Goal: Information Seeking & Learning: Check status

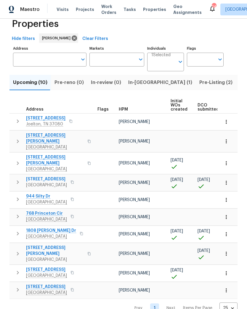
click at [136, 85] on span "In-reno (1)" at bounding box center [160, 82] width 64 height 8
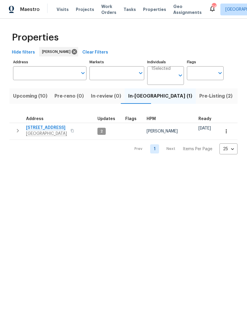
click at [41, 126] on span "[STREET_ADDRESS]" at bounding box center [46, 128] width 41 height 6
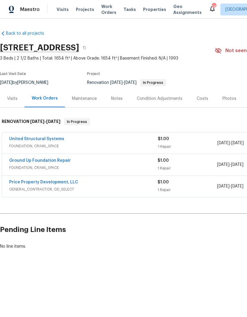
click at [115, 98] on div "Notes" at bounding box center [117, 99] width 12 height 6
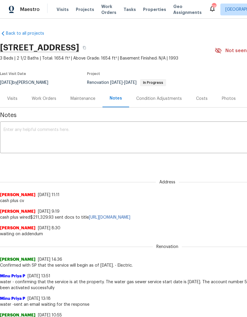
click at [52, 102] on div "Work Orders" at bounding box center [44, 98] width 39 height 17
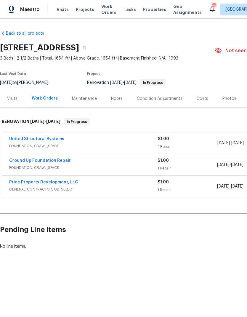
click at [37, 159] on link "Ground Up Foundation Repair" at bounding box center [40, 160] width 62 height 4
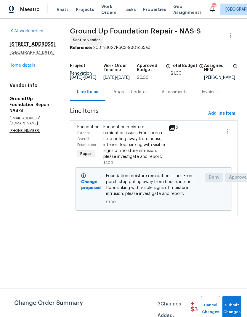
click at [123, 95] on div "Progress Updates" at bounding box center [129, 92] width 35 height 6
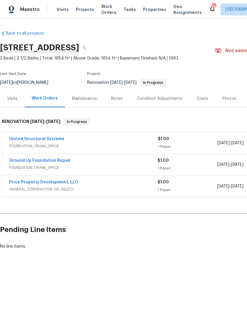
click at [50, 140] on link "United Structural Systems" at bounding box center [36, 139] width 55 height 4
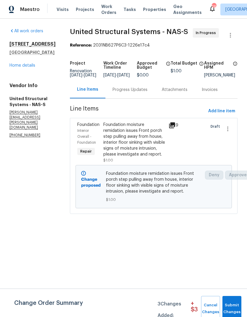
click at [127, 93] on div "Progress Updates" at bounding box center [129, 90] width 35 height 6
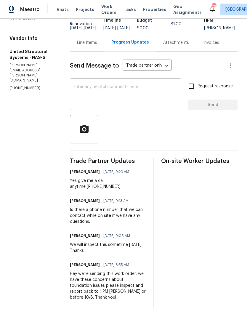
scroll to position [51, 0]
